Goal: Information Seeking & Learning: Find specific page/section

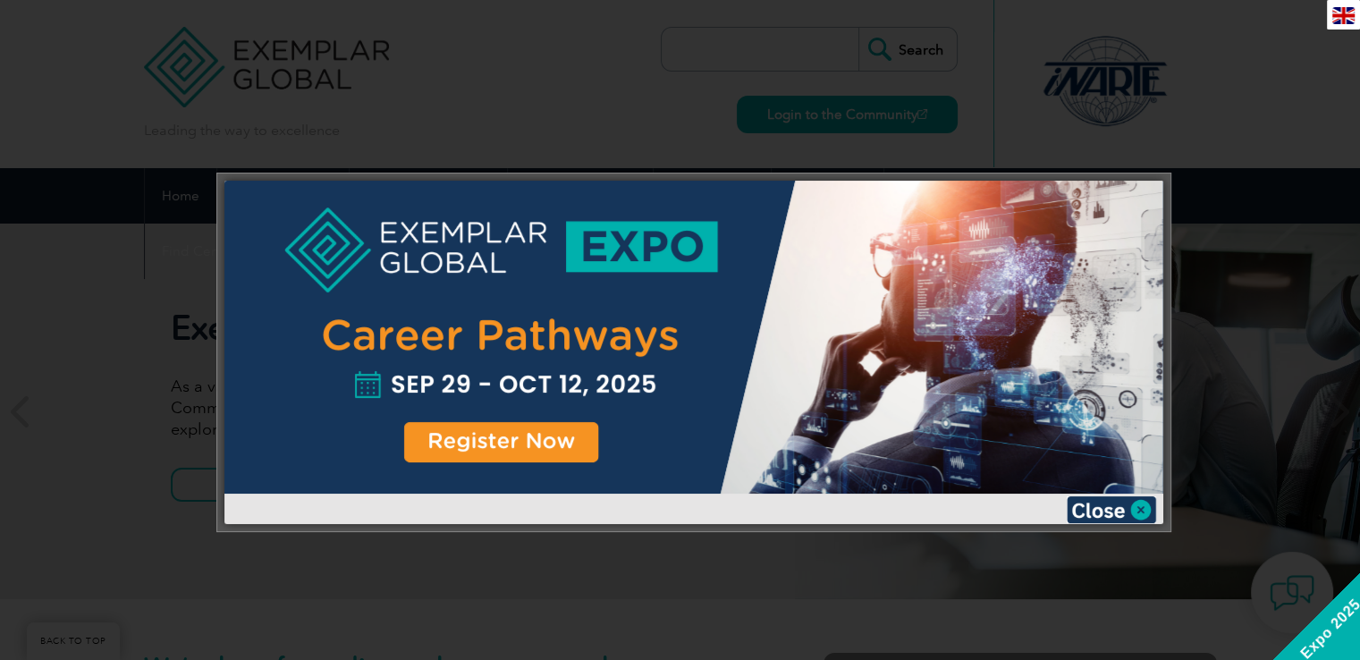
scroll to position [358, 0]
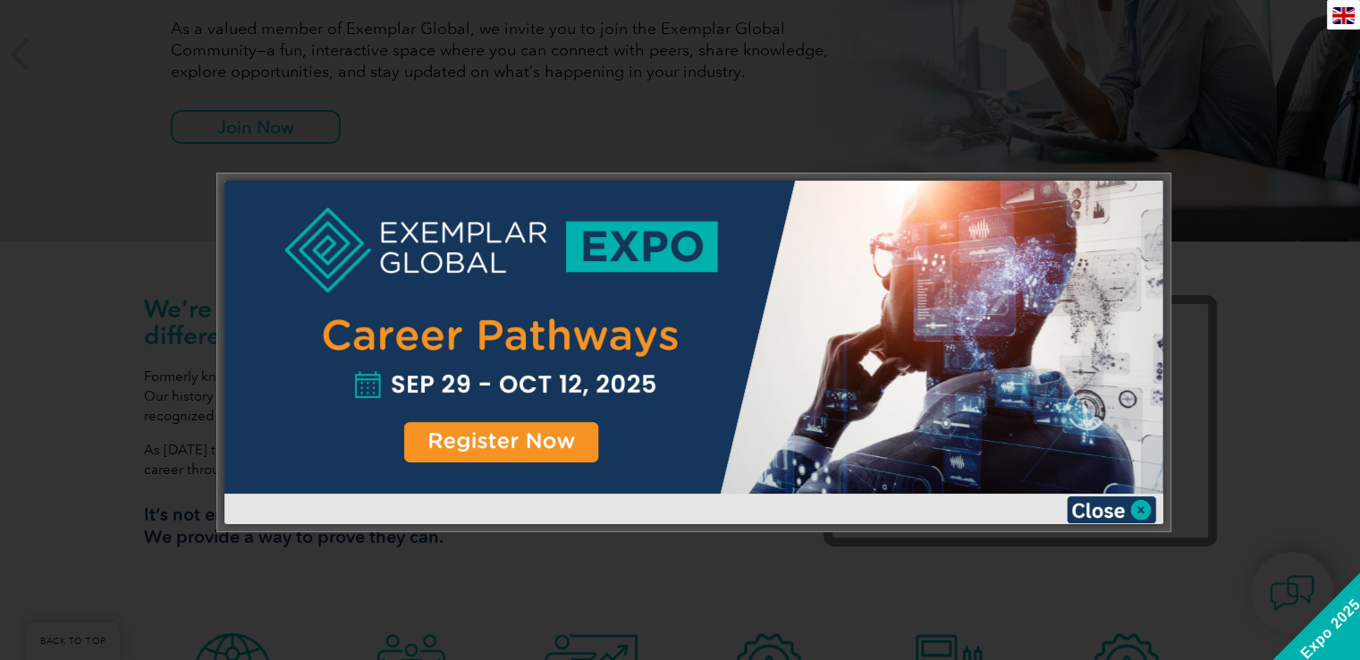
click at [1103, 495] on div at bounding box center [693, 352] width 939 height 343
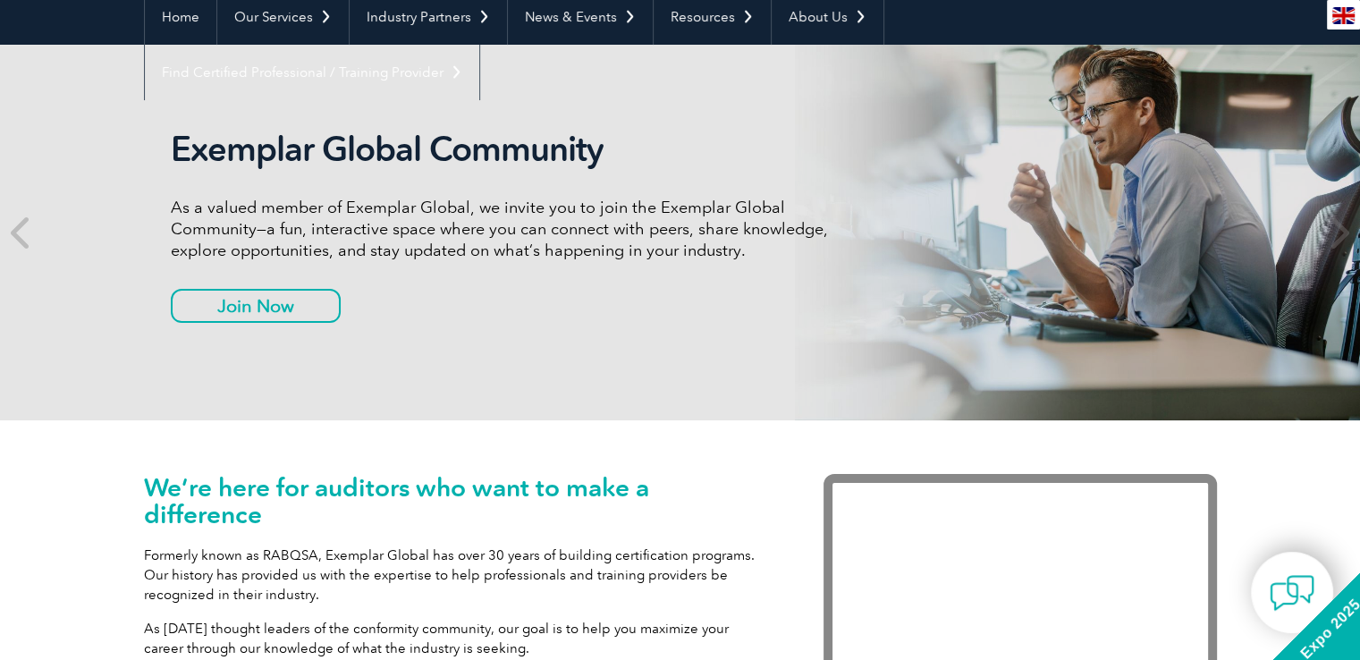
scroll to position [0, 0]
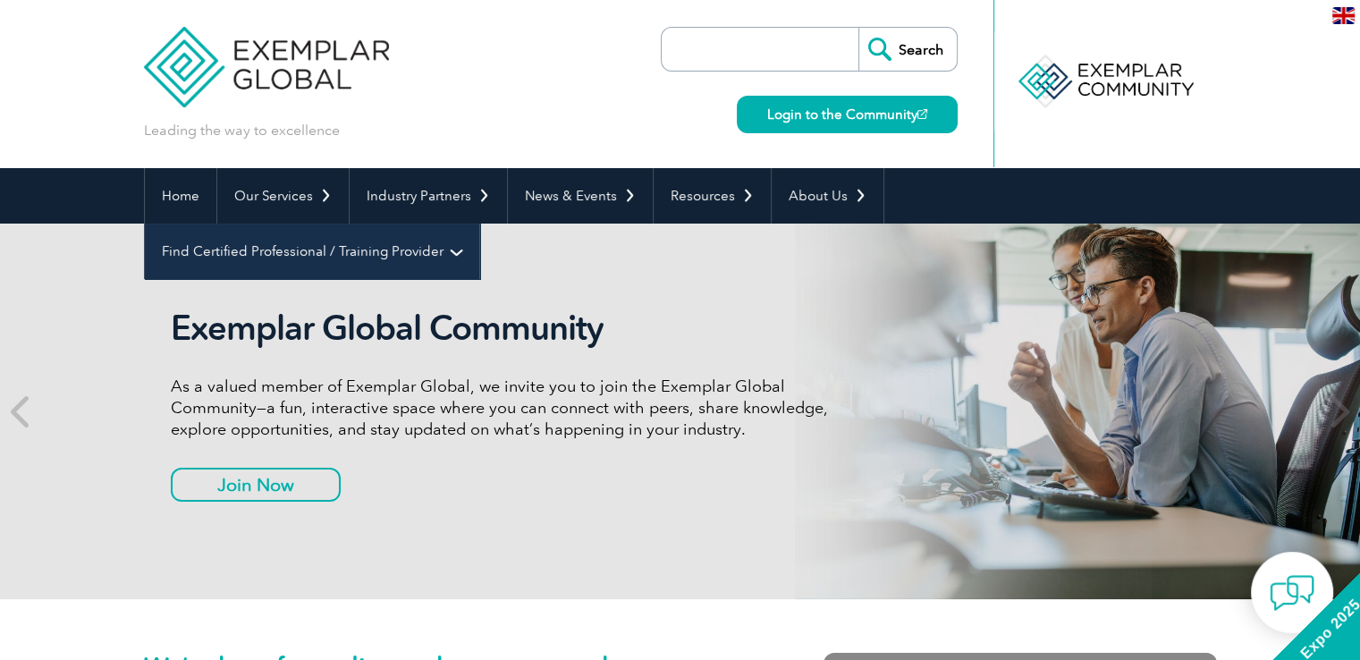
click at [479, 224] on link "Find Certified Professional / Training Provider" at bounding box center [312, 251] width 334 height 55
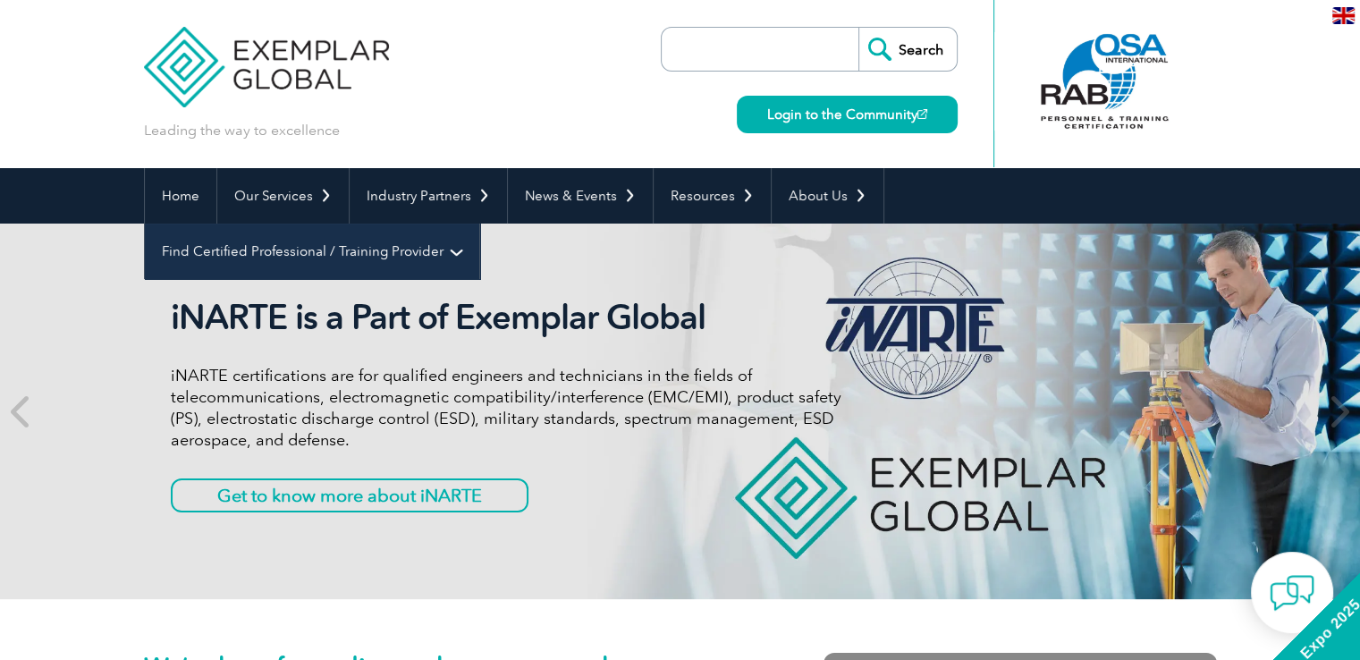
click at [479, 224] on link "Find Certified Professional / Training Provider" at bounding box center [312, 251] width 334 height 55
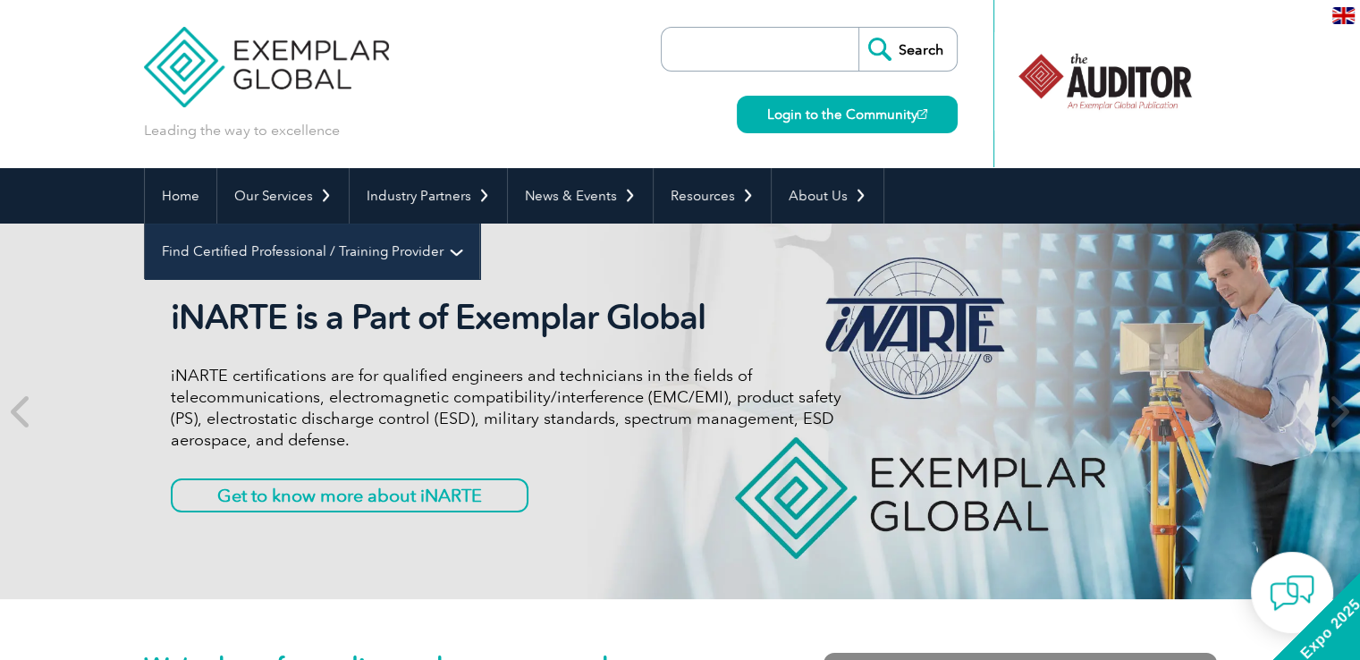
click at [479, 224] on link "Find Certified Professional / Training Provider" at bounding box center [312, 251] width 334 height 55
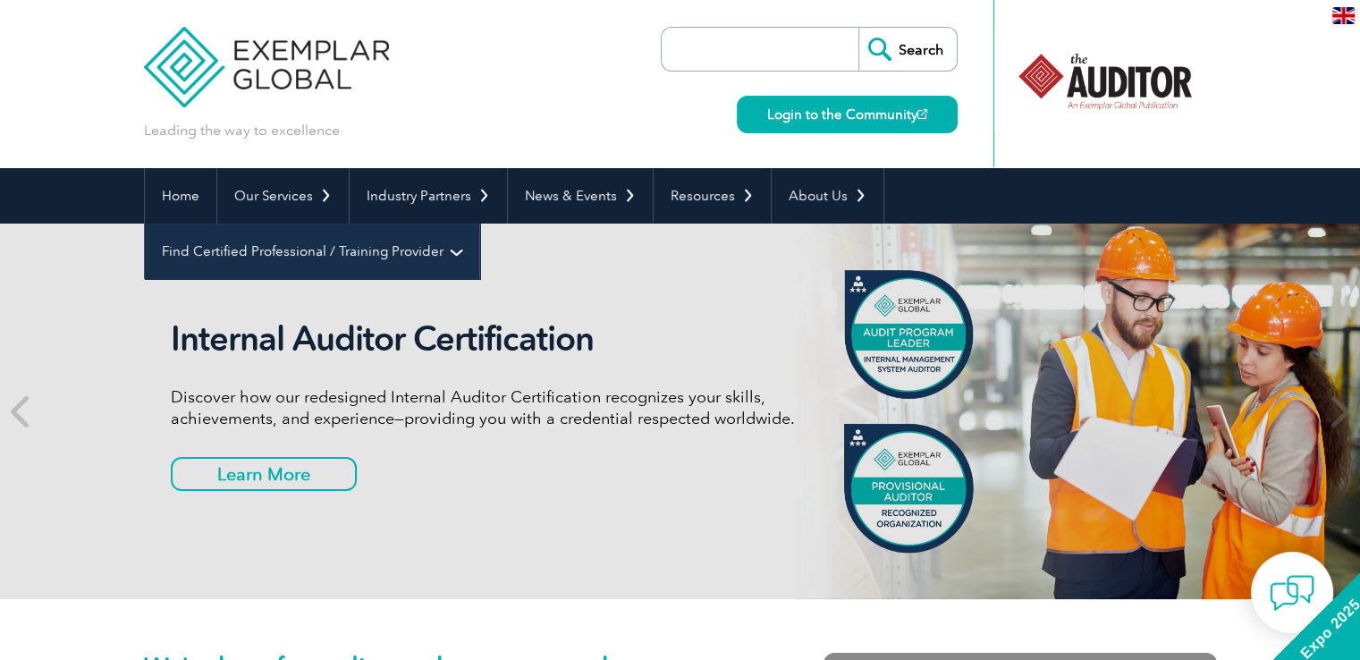
click at [479, 224] on link "Find Certified Professional / Training Provider" at bounding box center [312, 251] width 334 height 55
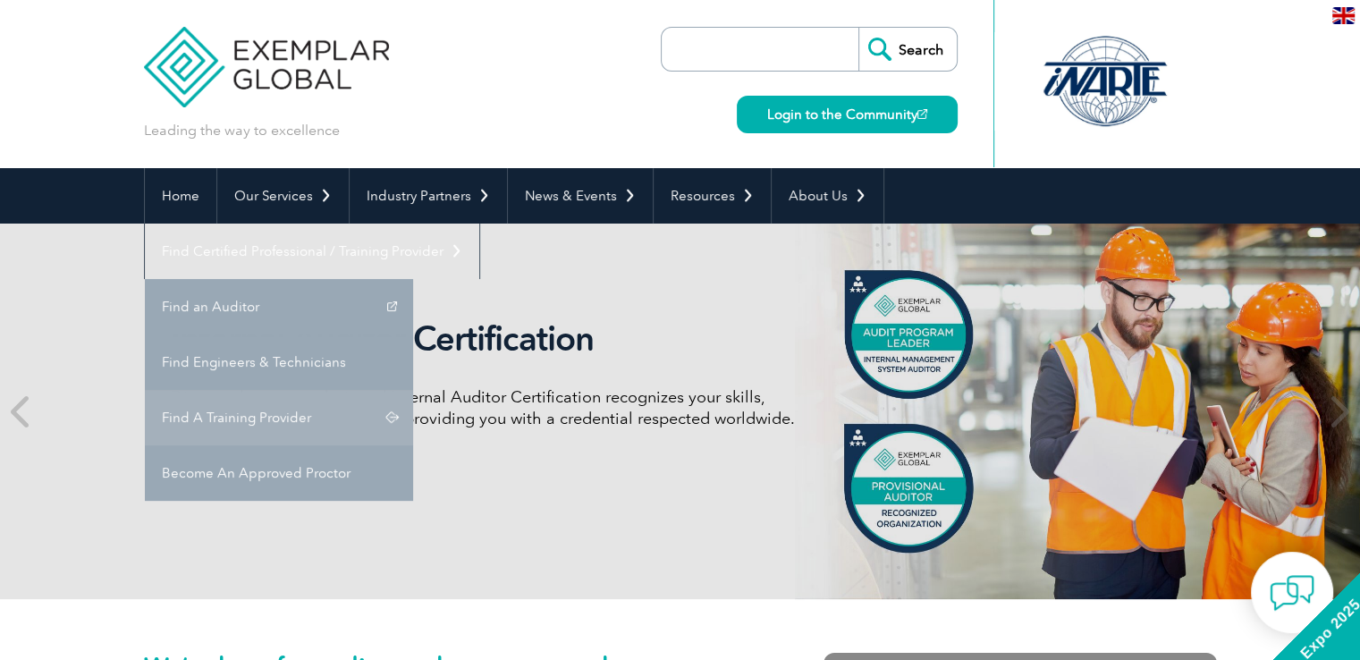
click at [413, 390] on link "Find A Training Provider" at bounding box center [279, 417] width 268 height 55
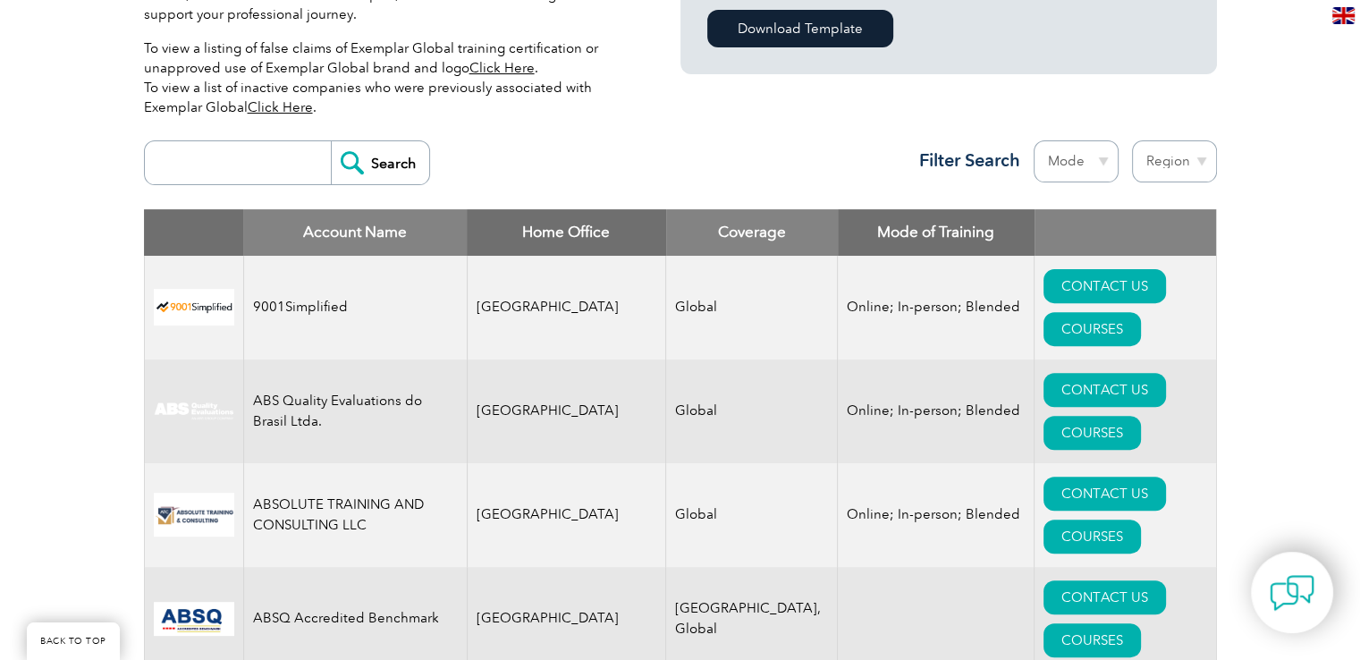
scroll to position [447, 0]
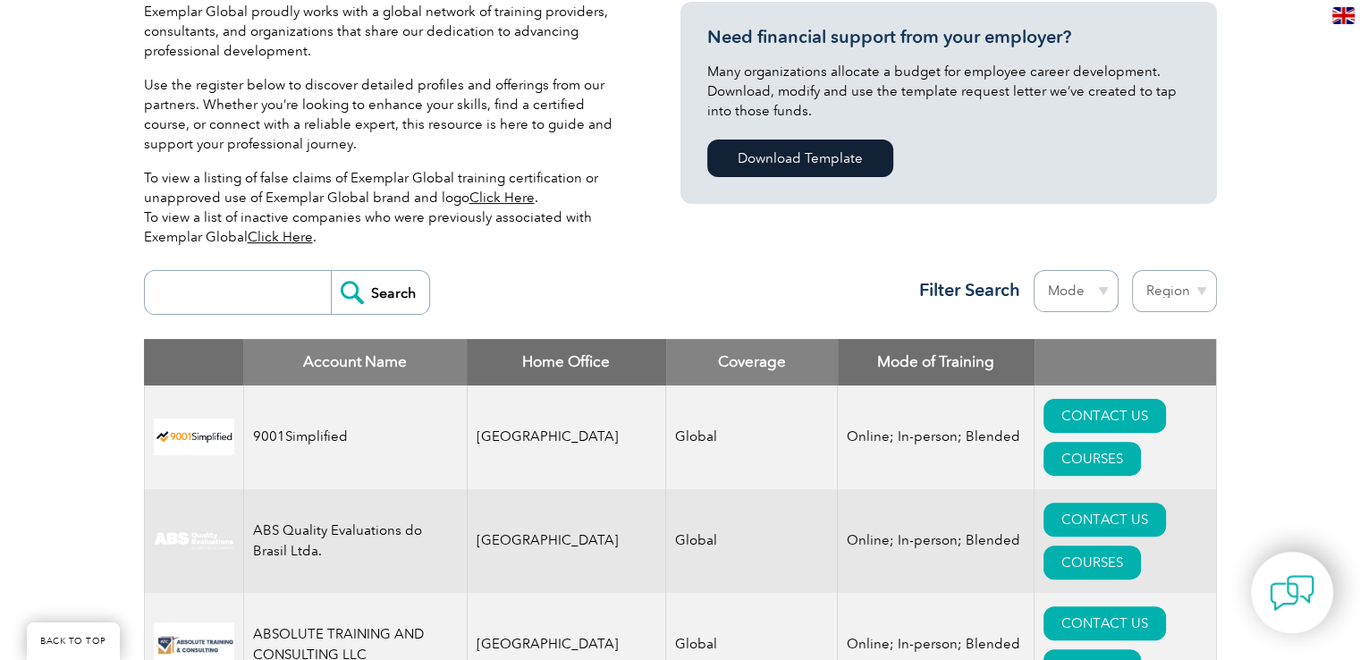
click at [262, 284] on input "search" at bounding box center [242, 292] width 177 height 43
type input "Royal"
click at [331, 271] on input "Search" at bounding box center [380, 292] width 98 height 43
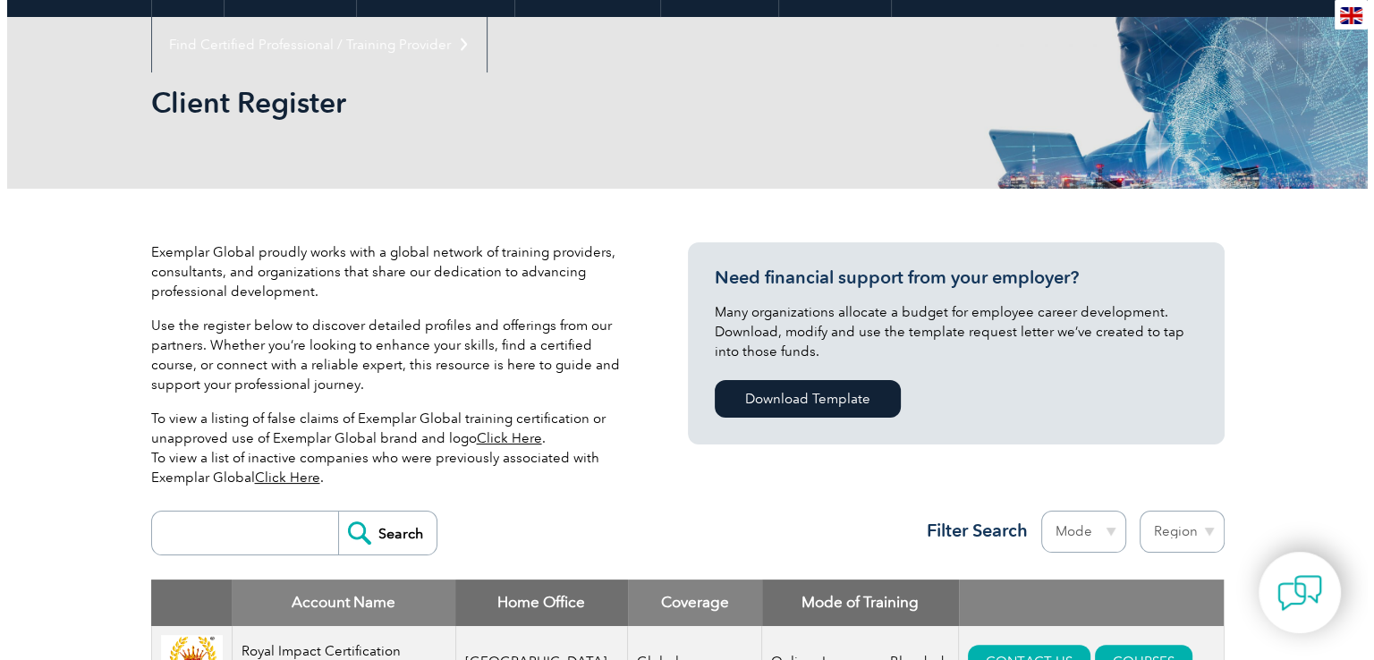
scroll to position [447, 0]
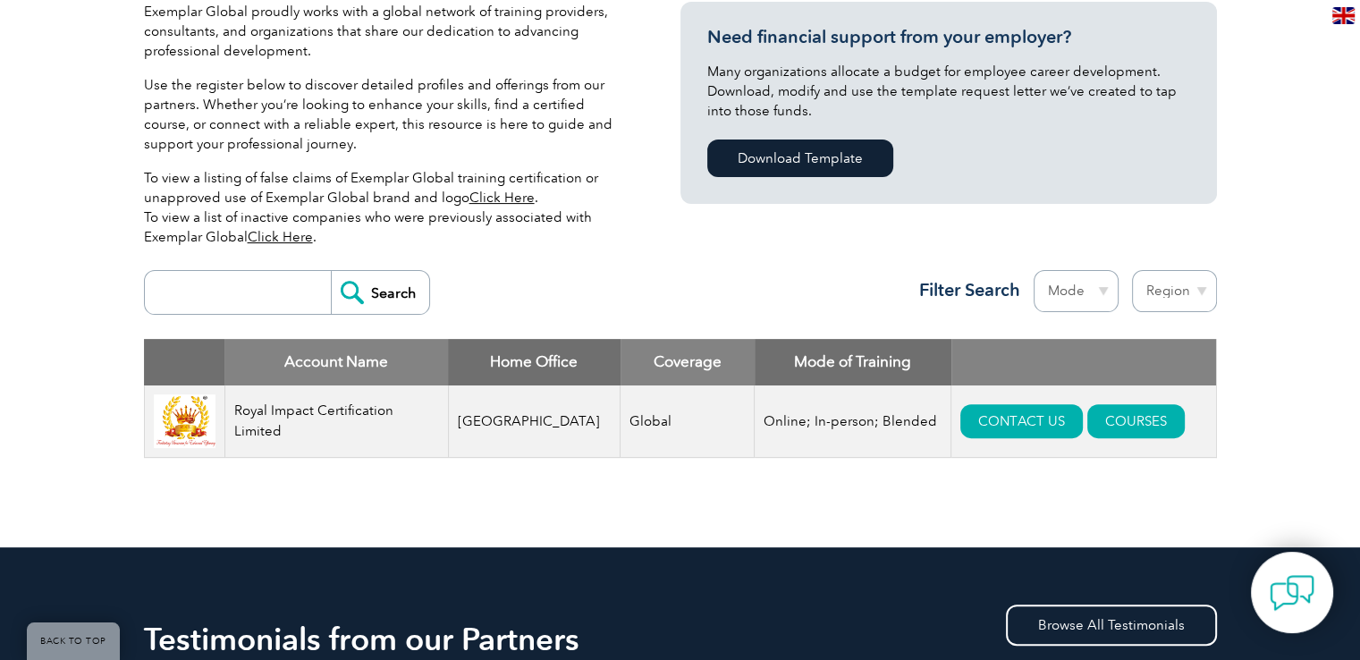
click at [356, 419] on td "Royal Impact Certification Limited" at bounding box center [336, 421] width 224 height 72
click at [1087, 427] on link "COURSES" at bounding box center [1135, 421] width 97 height 34
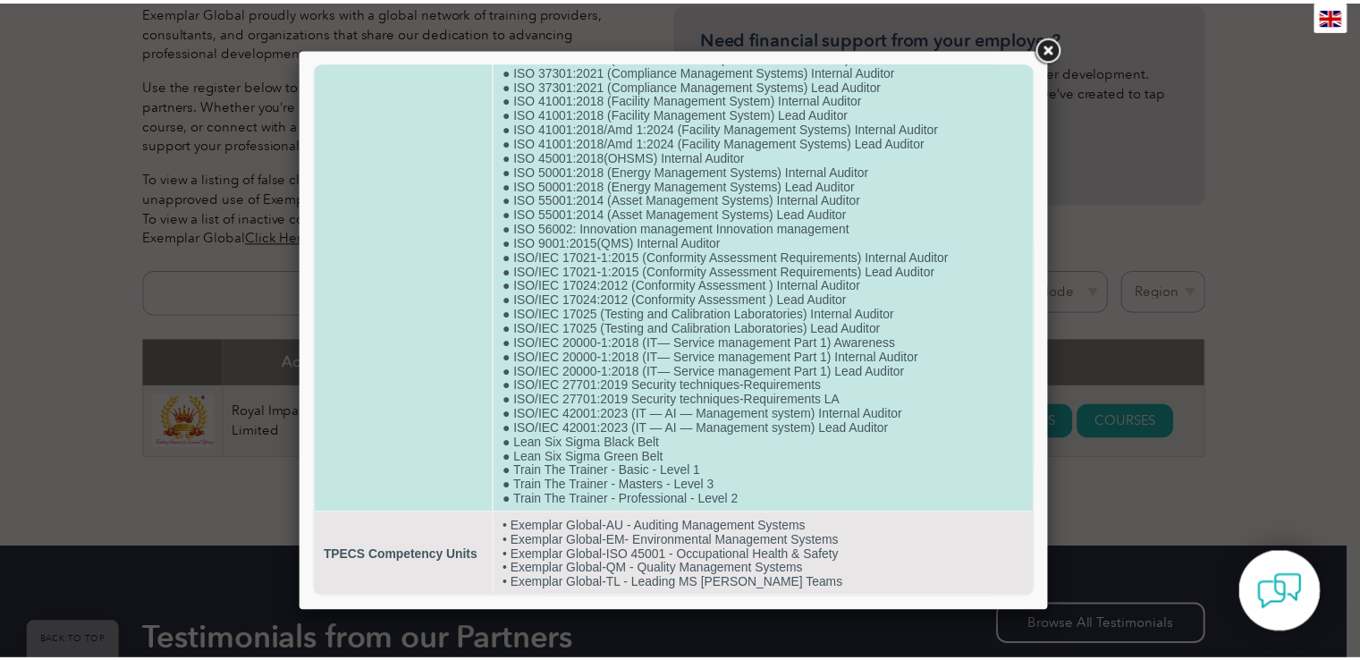
scroll to position [797, 0]
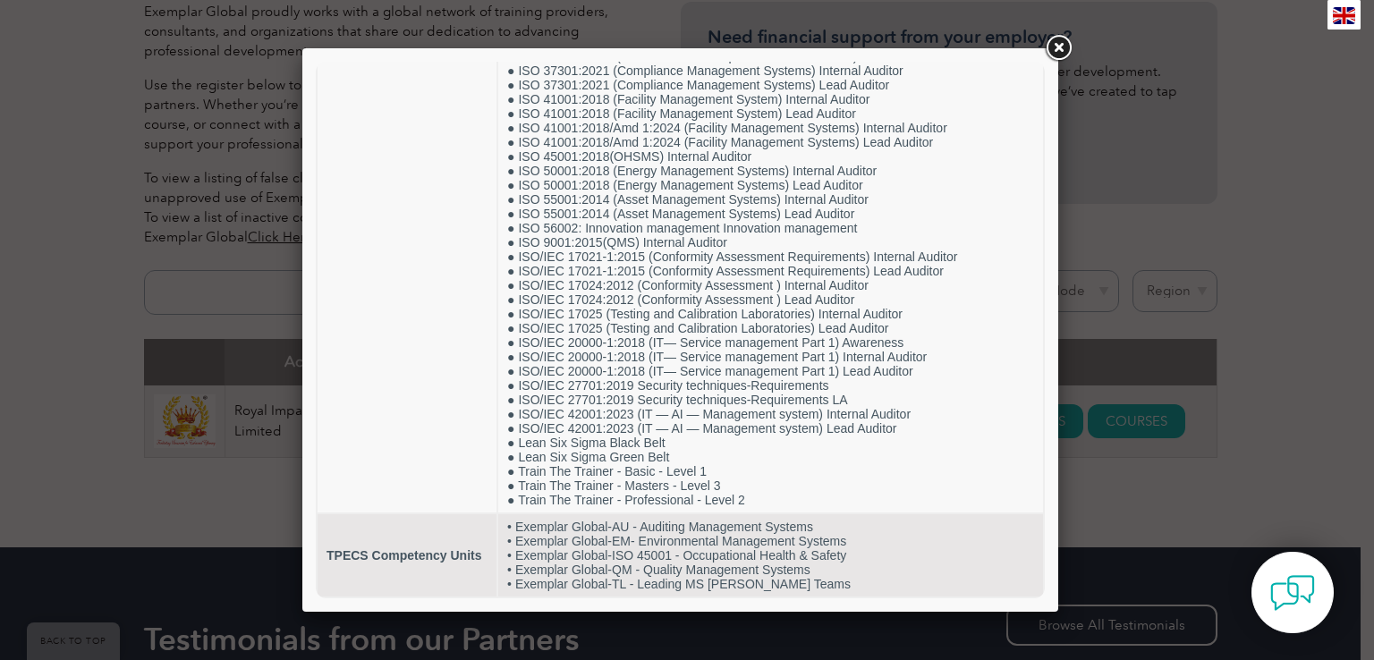
click at [1048, 42] on link at bounding box center [1058, 48] width 32 height 32
